Goal: Task Accomplishment & Management: Complete application form

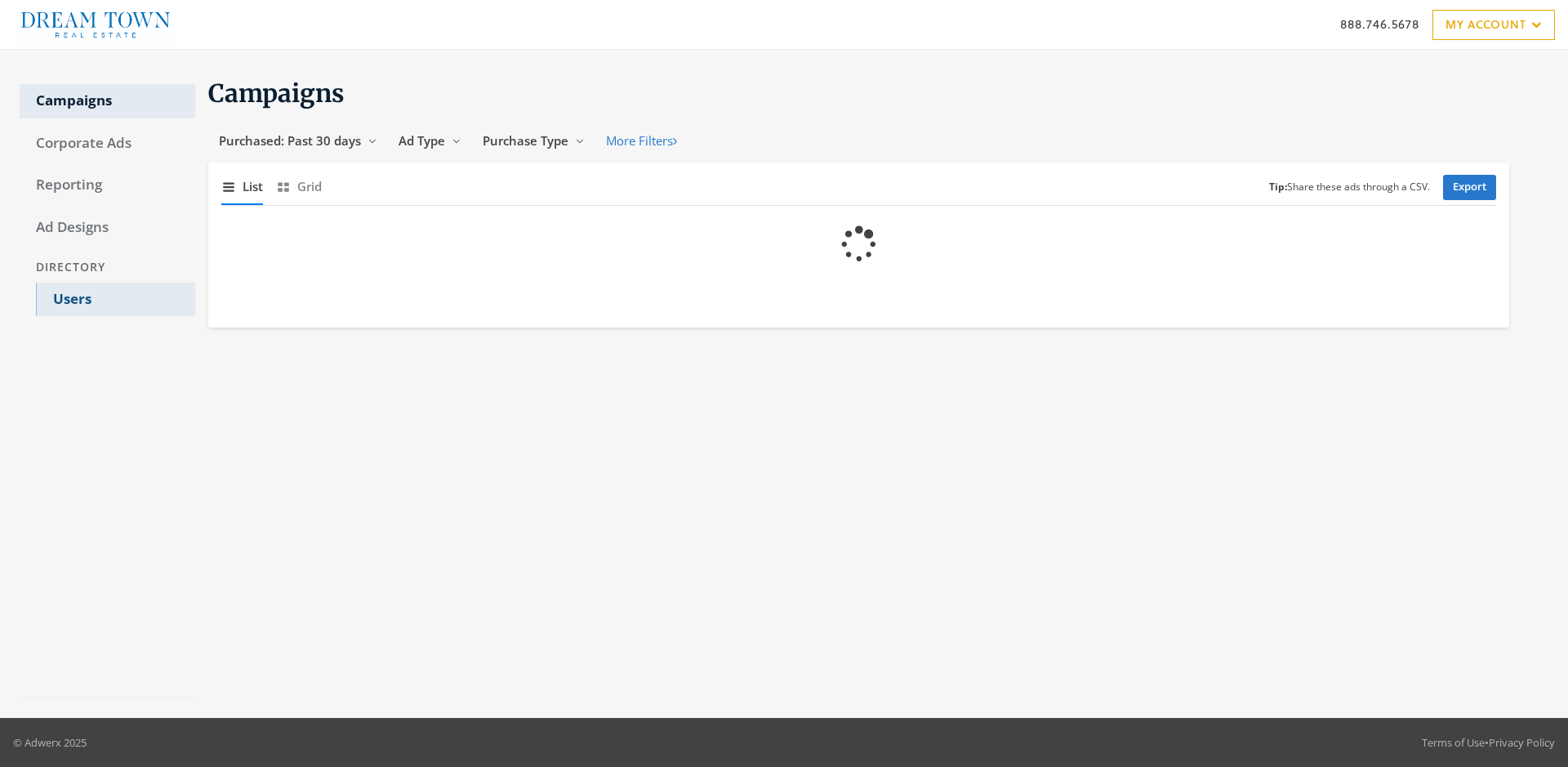
click at [115, 299] on link "Users" at bounding box center [115, 299] width 160 height 34
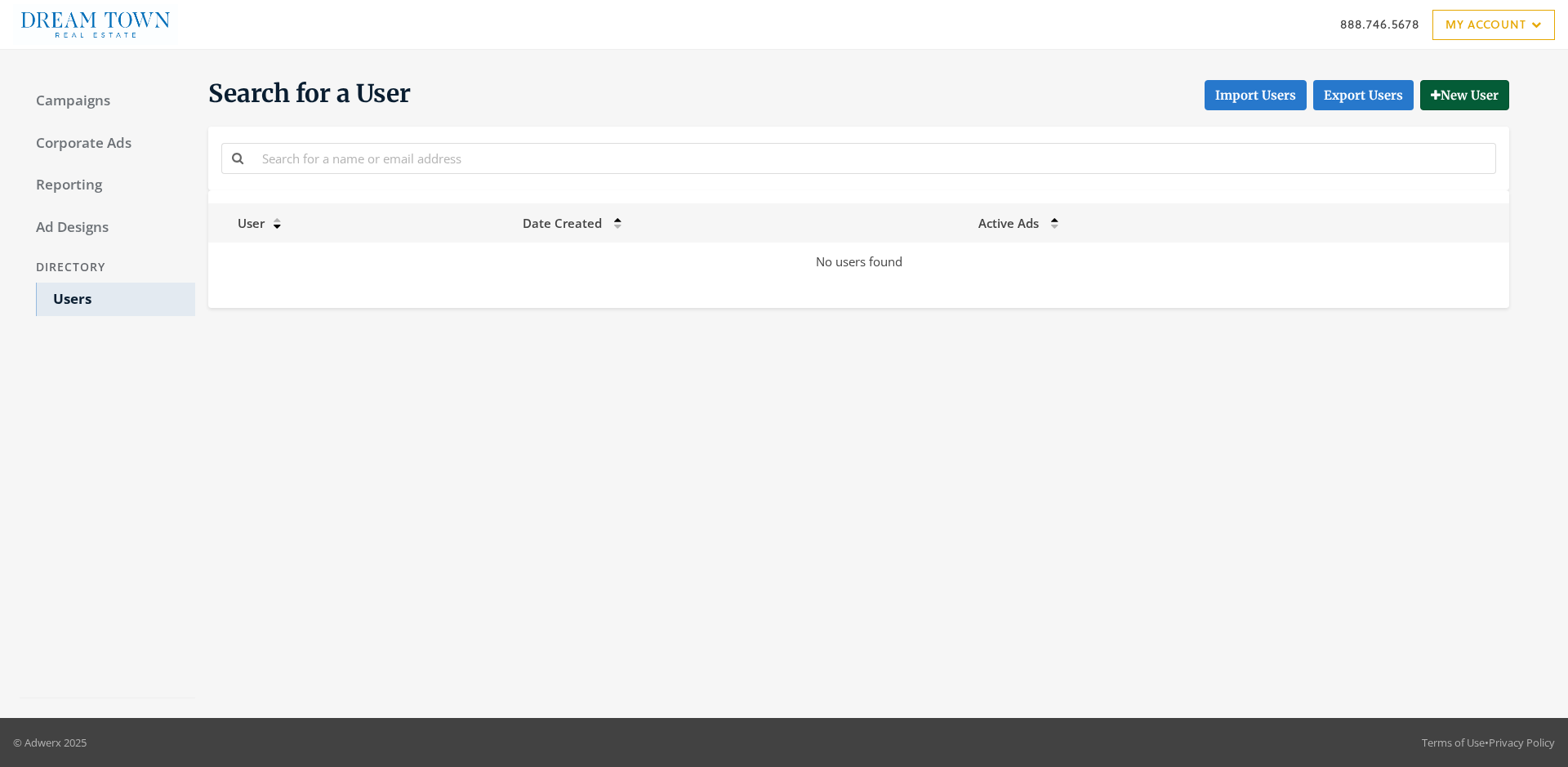
click at [1462, 95] on button "New User" at bounding box center [1465, 95] width 89 height 30
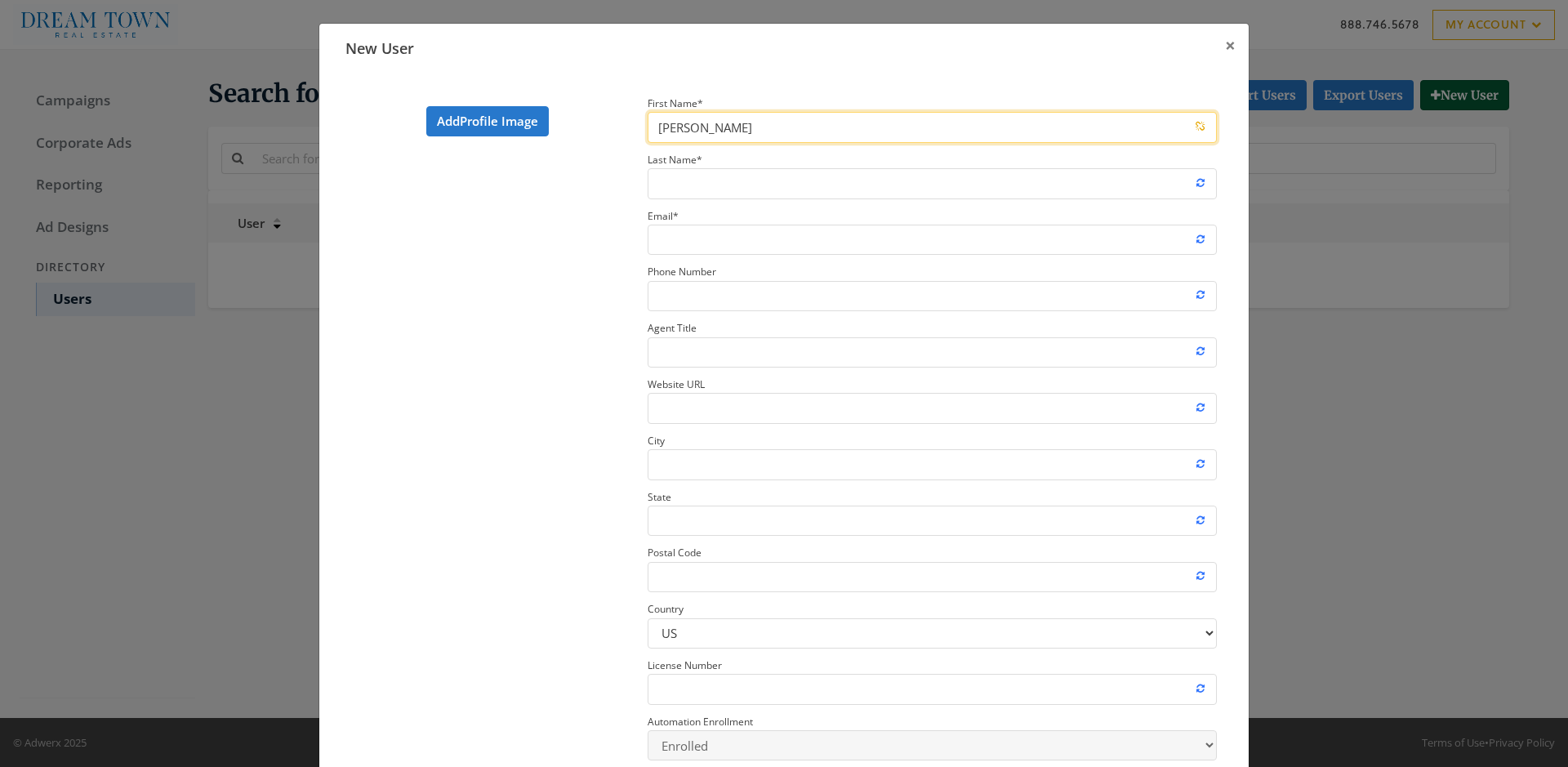
type input "[PERSON_NAME]"
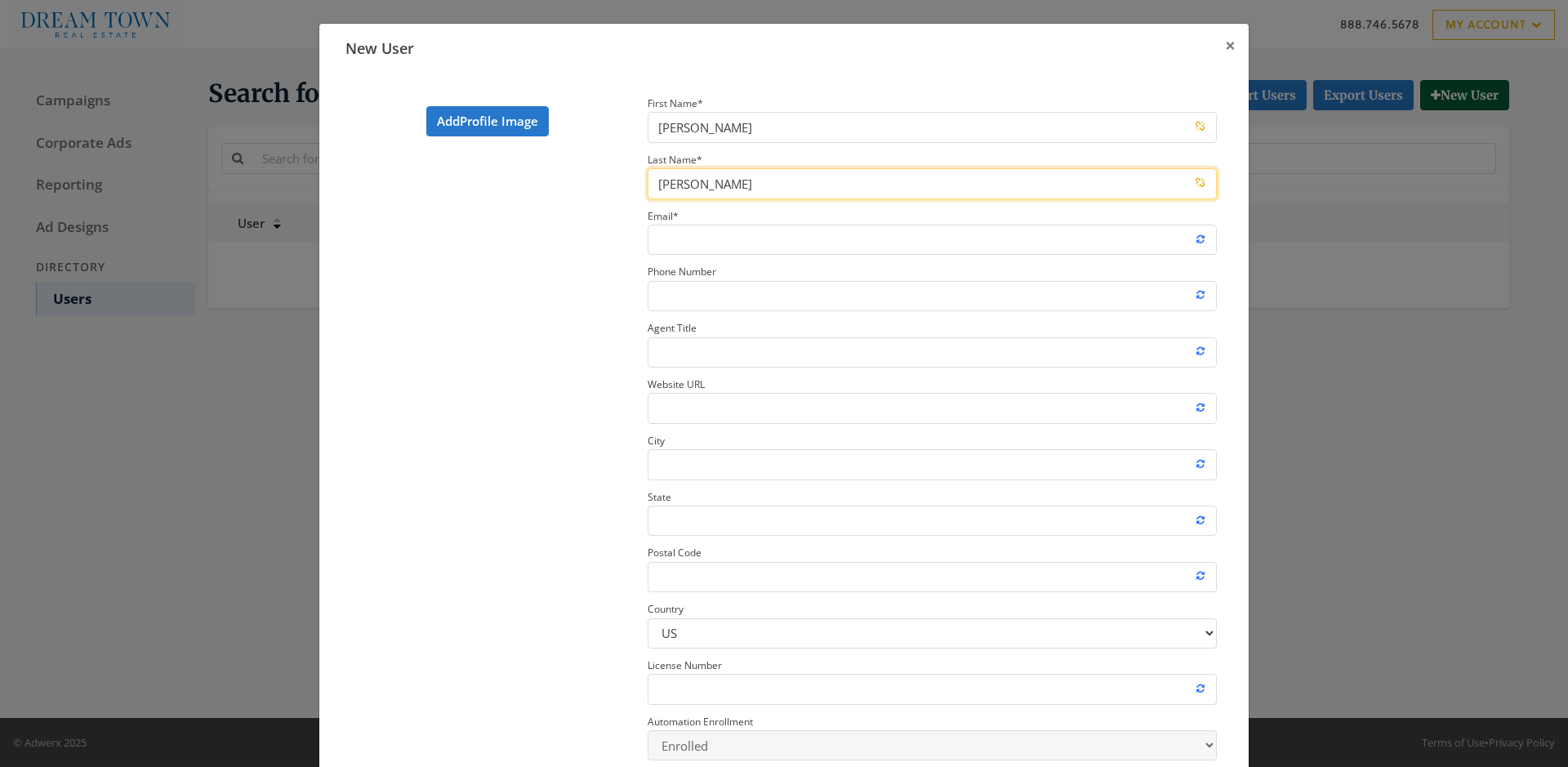
type input "[PERSON_NAME]"
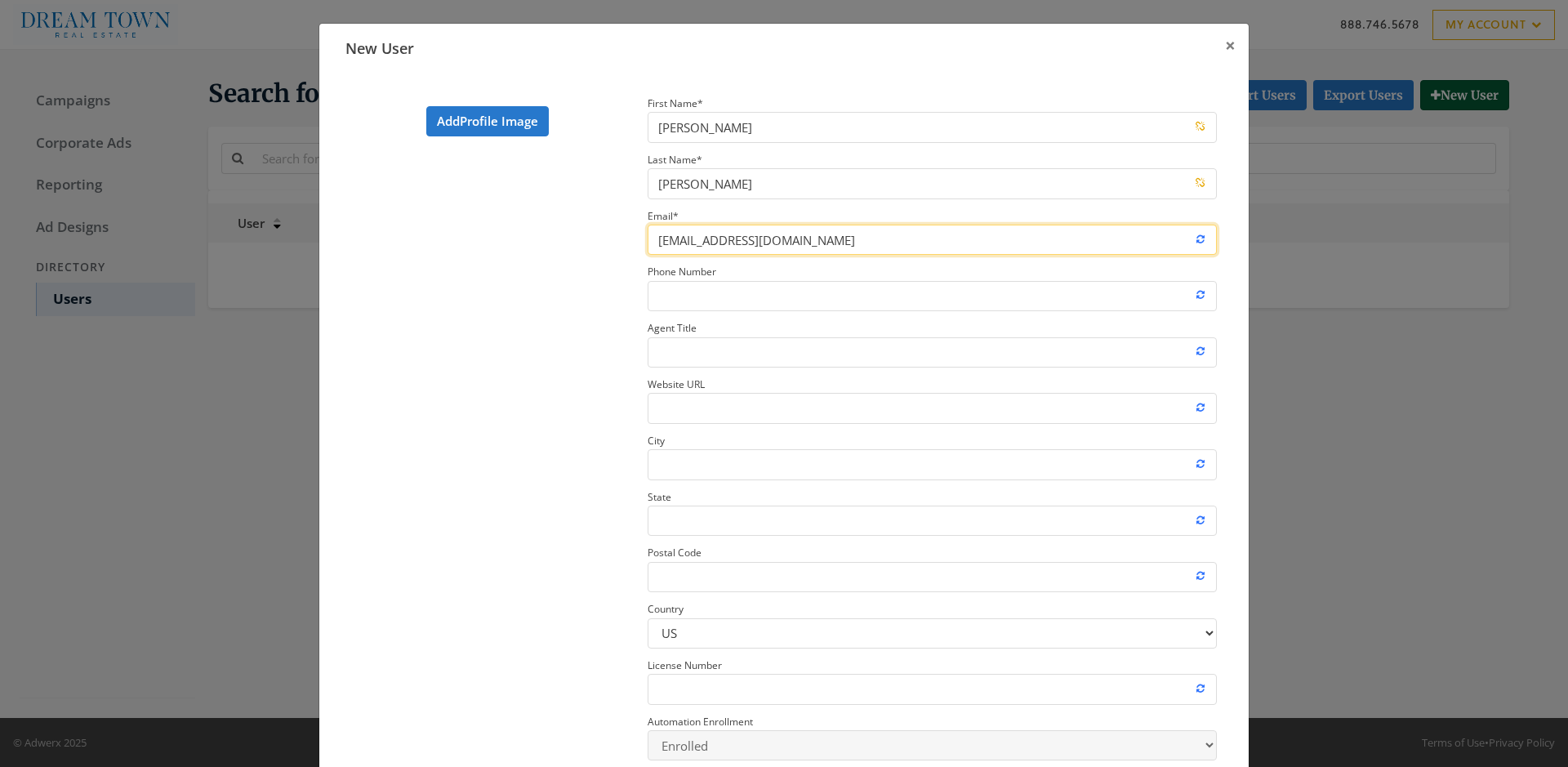
type input "[EMAIL_ADDRESS][DOMAIN_NAME]"
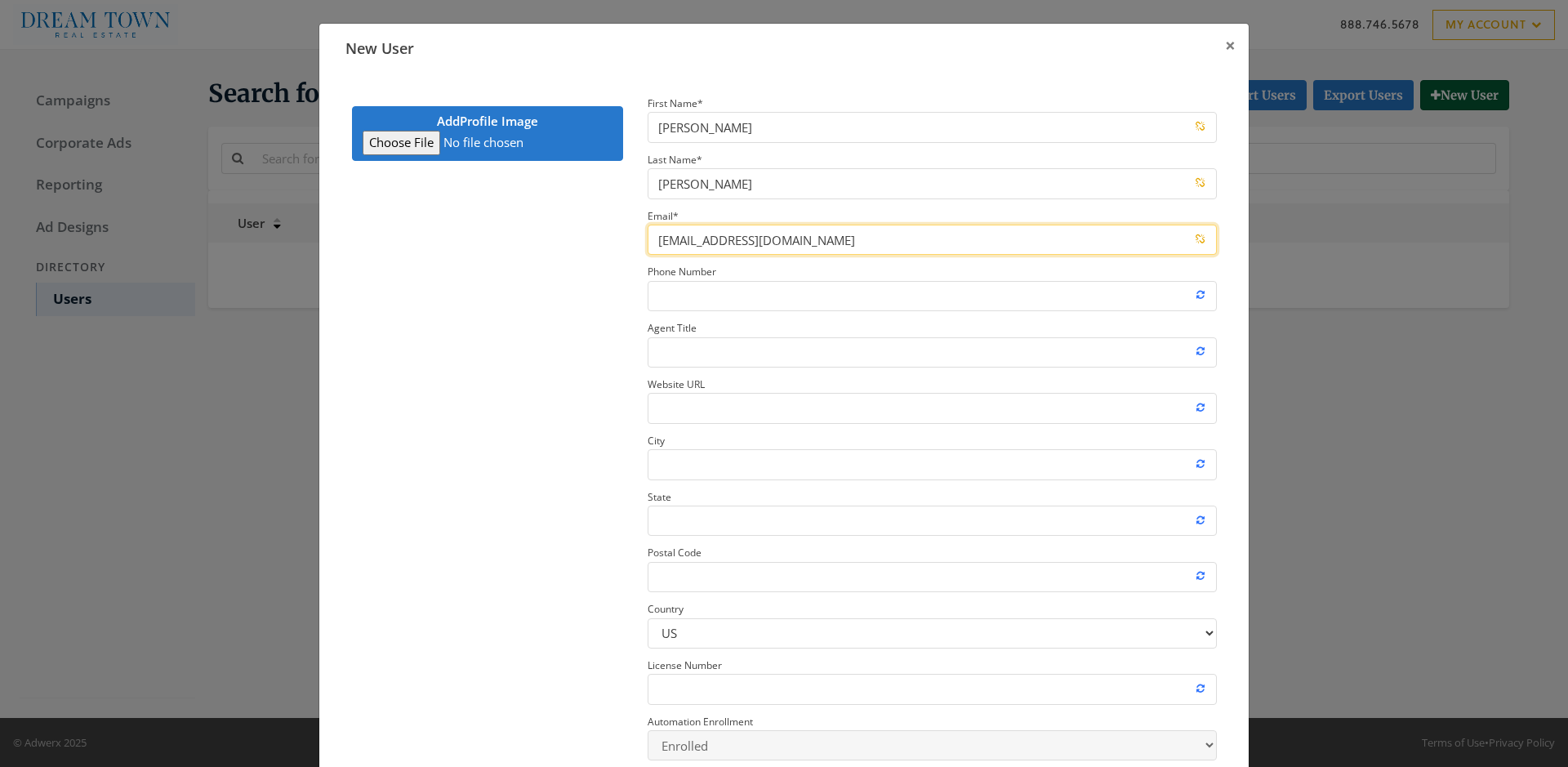
type input "C:\fakepath\download.jpeg"
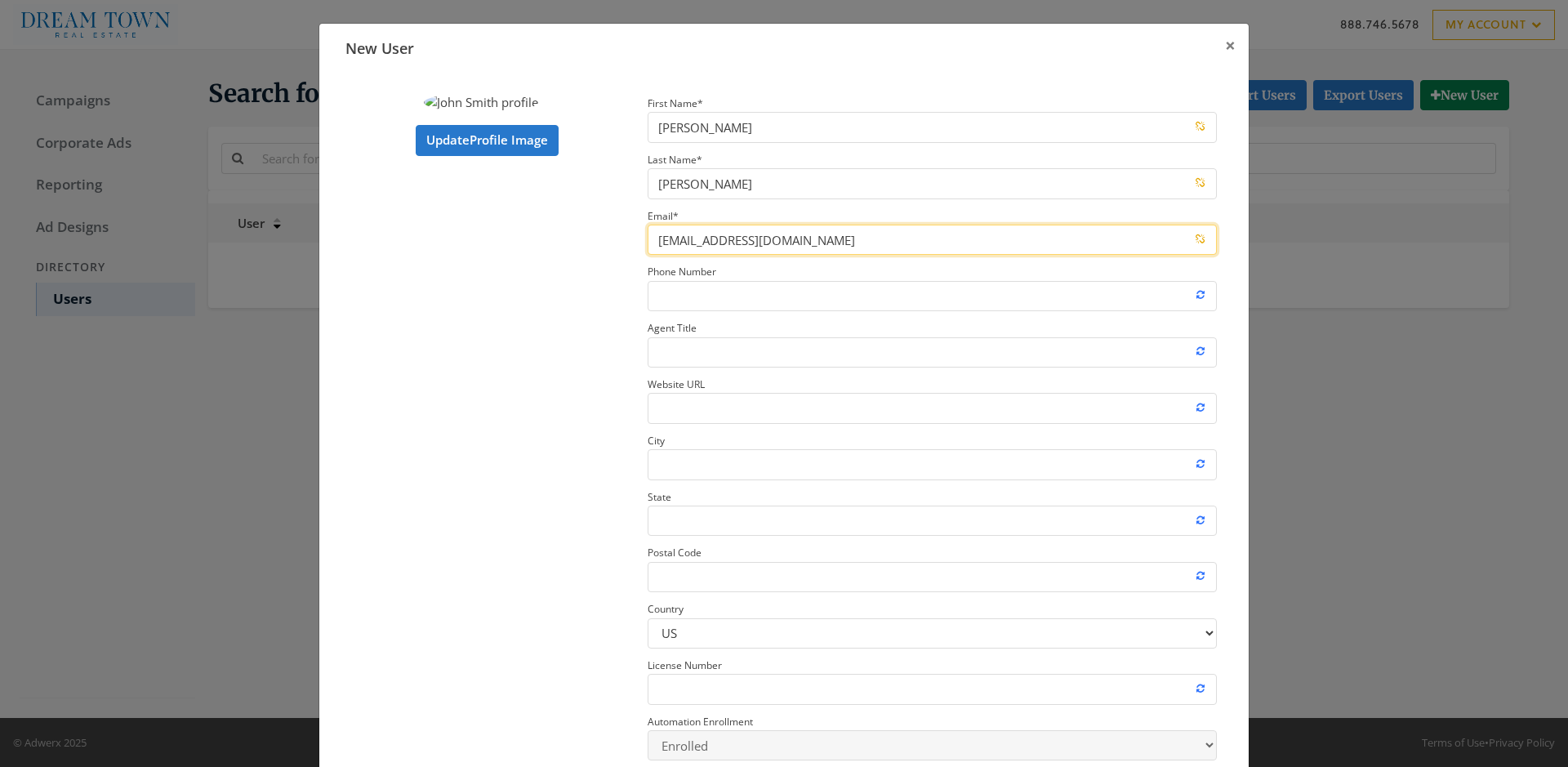
type input "[EMAIL_ADDRESS][DOMAIN_NAME]"
